Goal: Task Accomplishment & Management: Complete application form

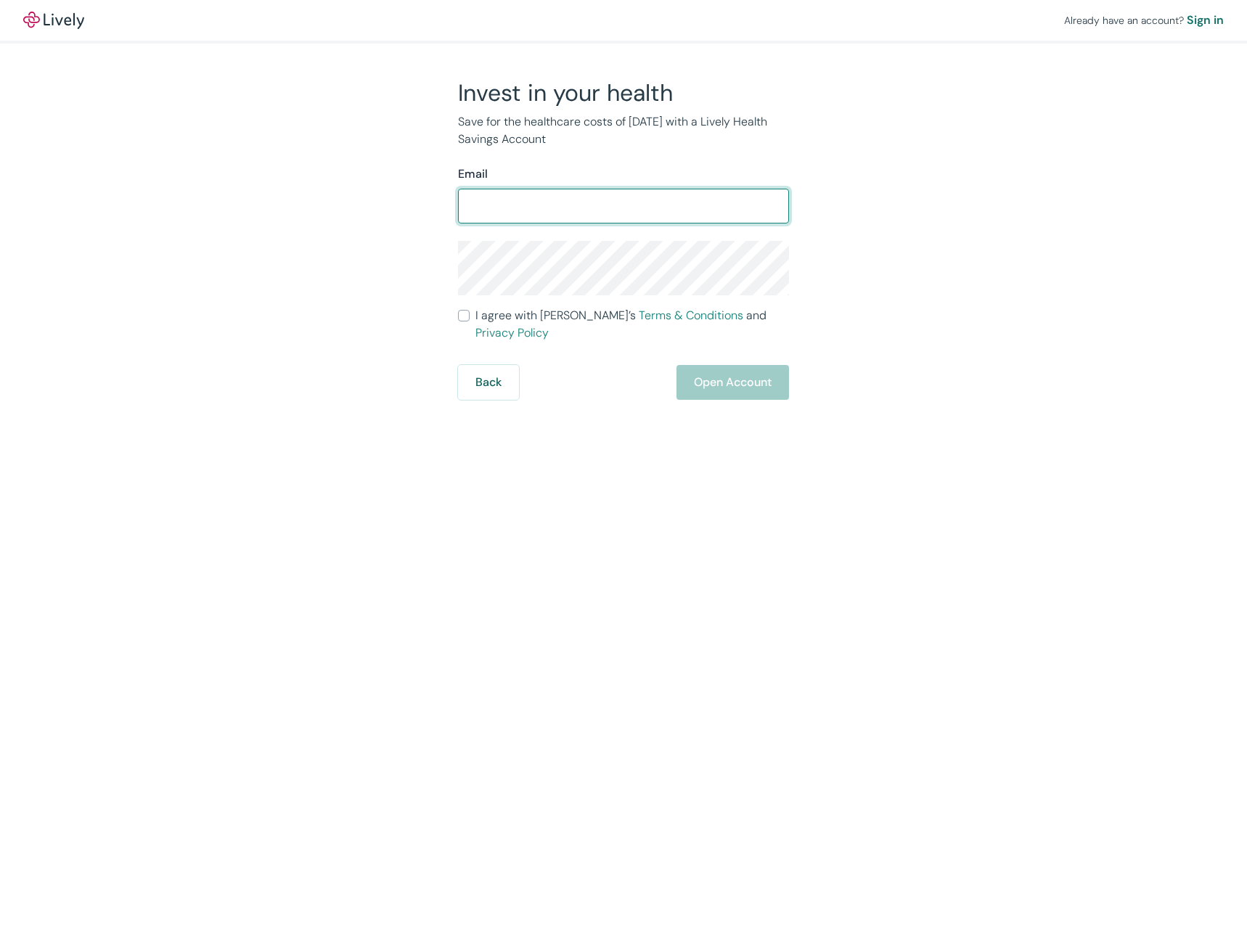
click at [496, 205] on input "Email" at bounding box center [623, 205] width 331 height 29
type input "[EMAIL_ADDRESS][DOMAIN_NAME]"
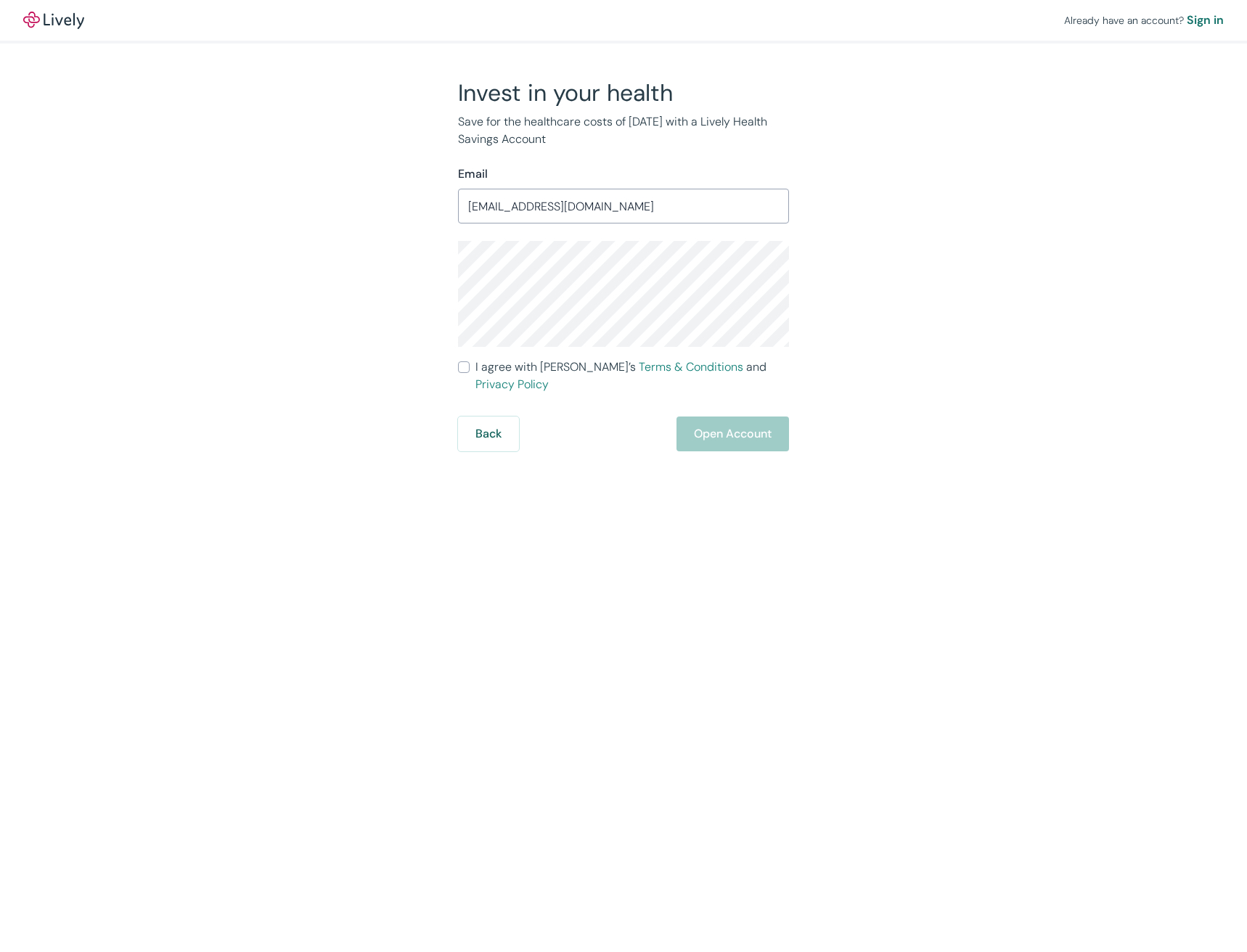
click at [892, 233] on div "Invest in your health Save for the healthcare costs of [DATE] with a Lively Hea…" at bounding box center [614, 265] width 697 height 373
click at [362, 329] on div "Invest in your health Save for the healthcare costs of [DATE] with a Lively Hea…" at bounding box center [614, 265] width 697 height 373
click at [460, 365] on input "I agree with Lively’s Terms & Conditions and Privacy Policy" at bounding box center [464, 367] width 12 height 12
checkbox input "true"
click at [720, 420] on button "Open Account" at bounding box center [732, 434] width 112 height 35
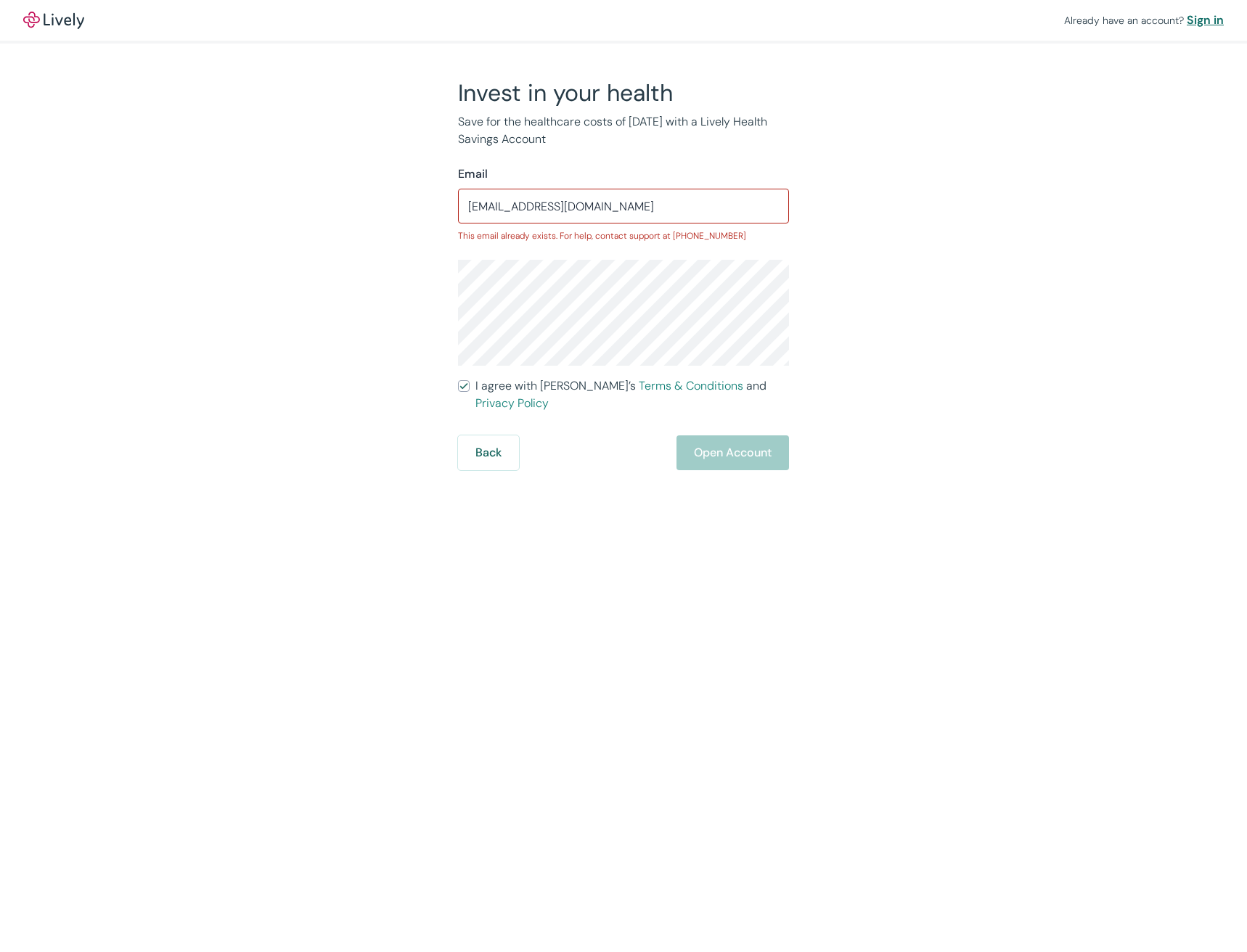
click at [1201, 20] on div "Sign in" at bounding box center [1205, 20] width 37 height 17
